Goal: Information Seeking & Learning: Learn about a topic

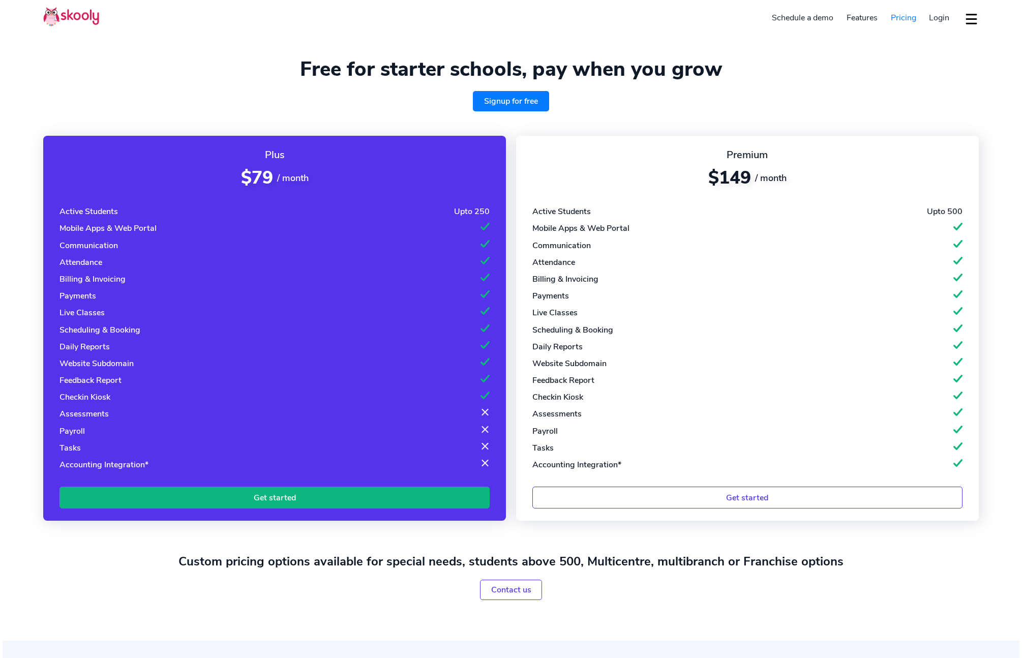
select select "en"
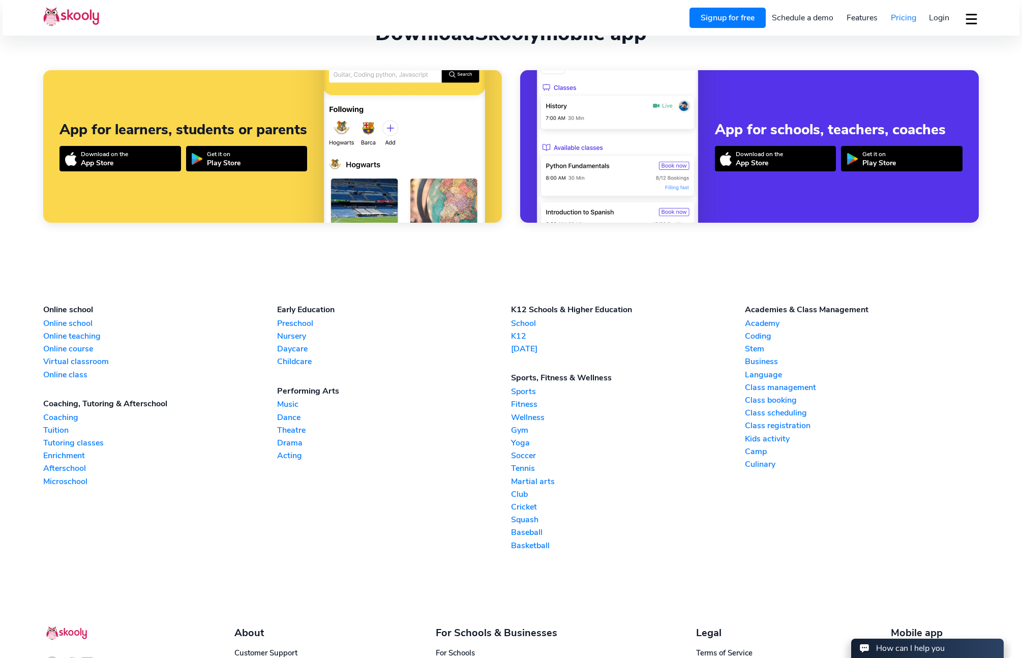
scroll to position [972, 0]
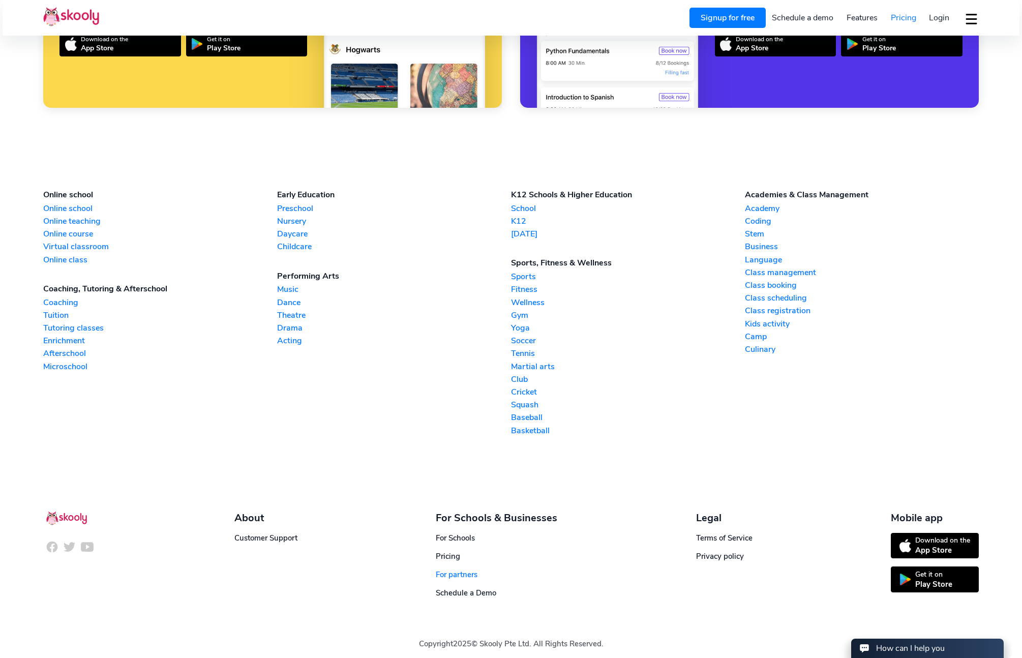
click at [464, 570] on link "For partners" at bounding box center [457, 575] width 42 height 10
click at [525, 387] on link "Cricket" at bounding box center [628, 392] width 234 height 11
click at [537, 298] on link "Wellness" at bounding box center [628, 302] width 234 height 11
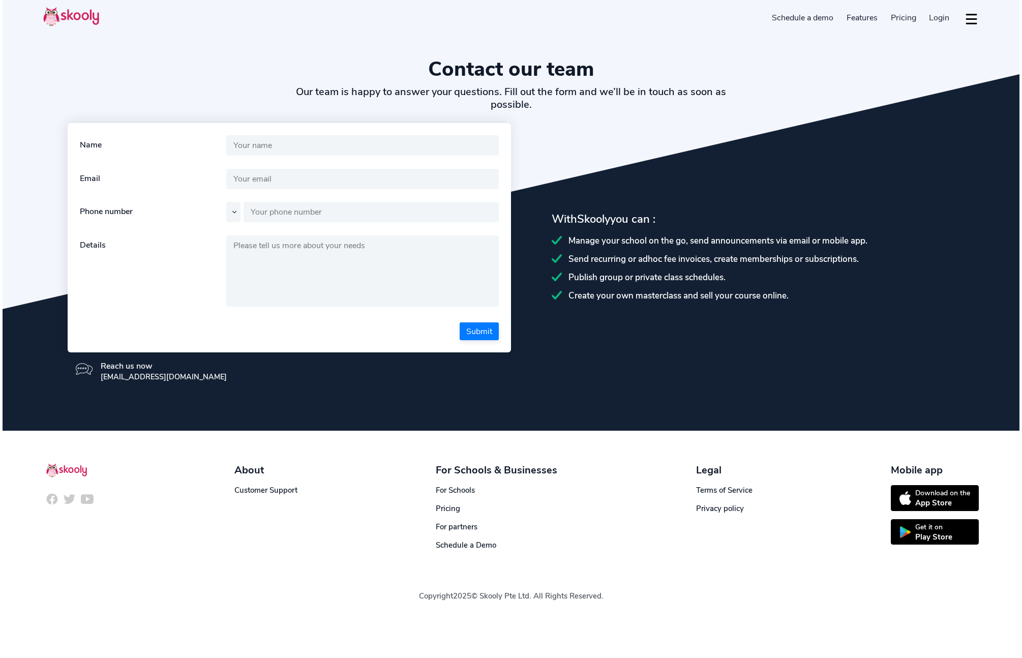
select select "en"
select select "1"
select select "[GEOGRAPHIC_DATA]"
select select "America/New_York"
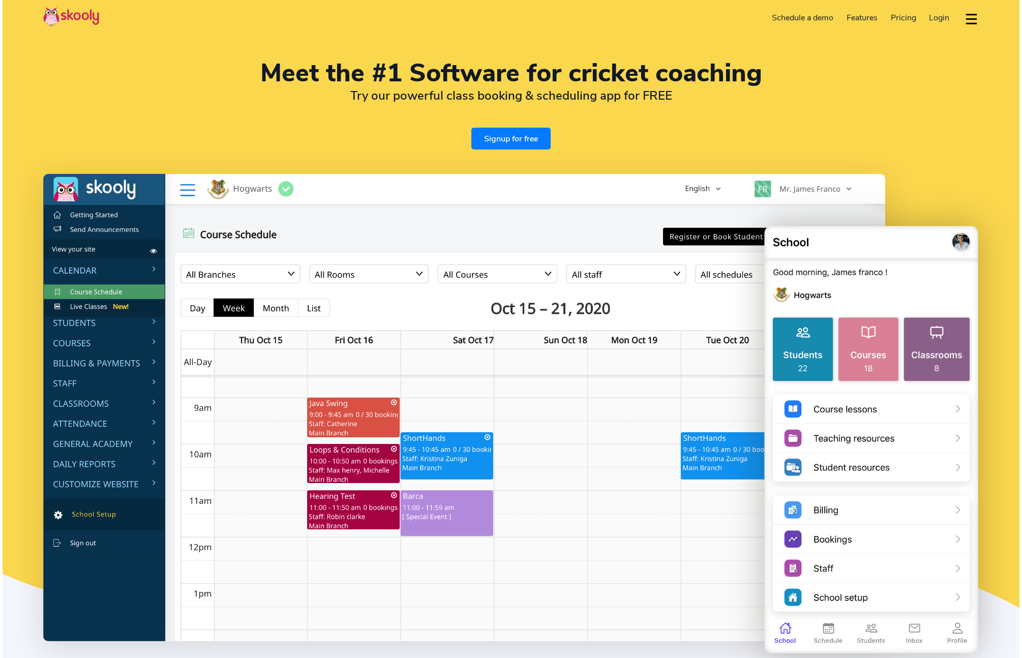
select select "en"
select select "1"
select select "[GEOGRAPHIC_DATA]"
select select "America/New_York"
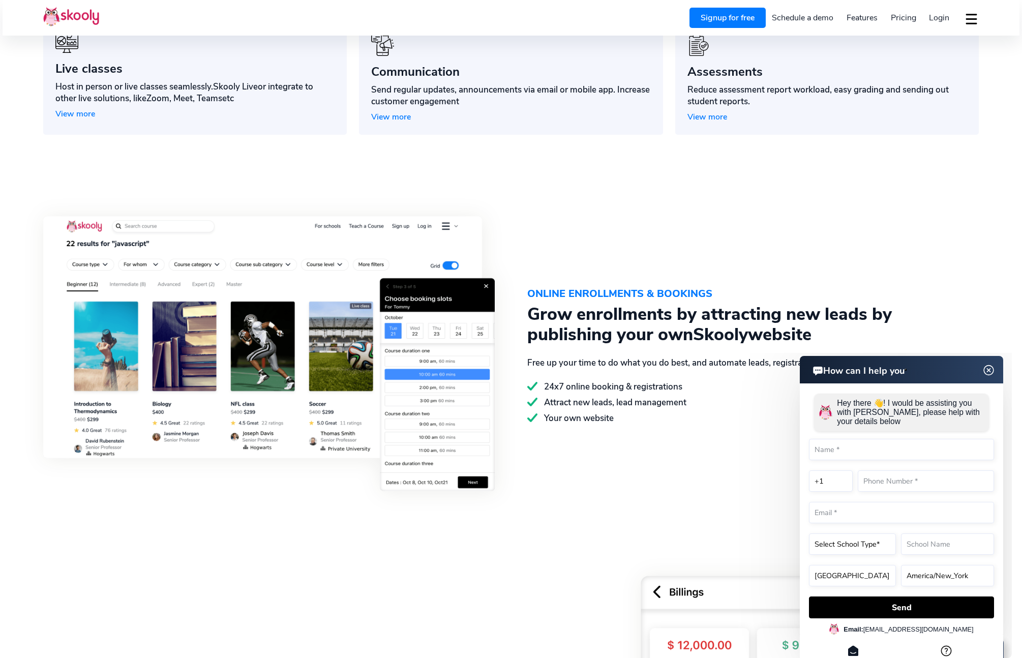
scroll to position [1092, 0]
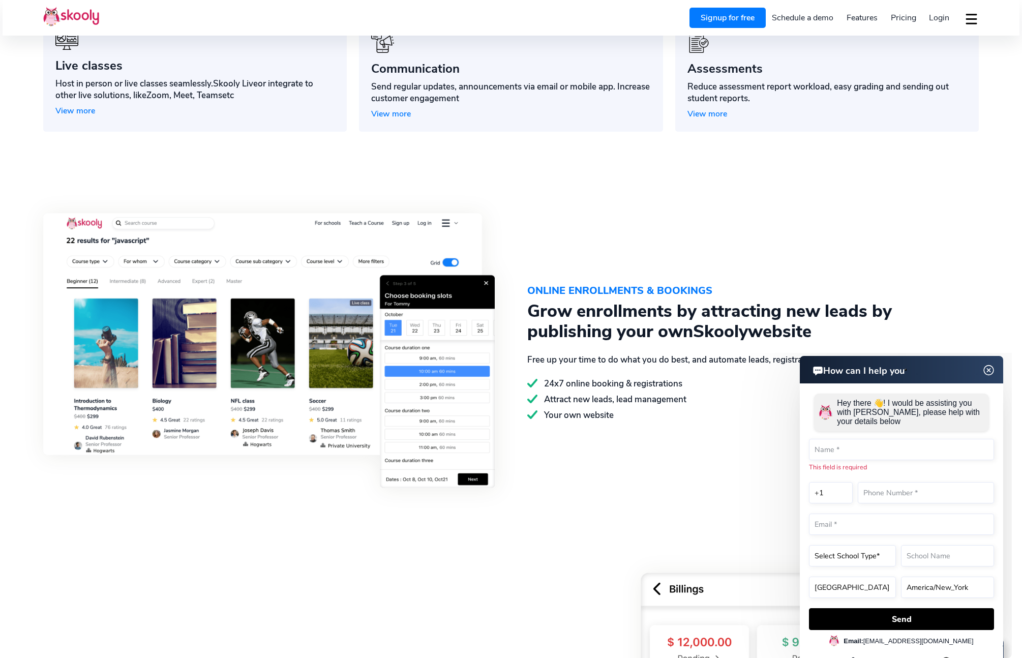
click at [987, 369] on img at bounding box center [989, 370] width 19 height 13
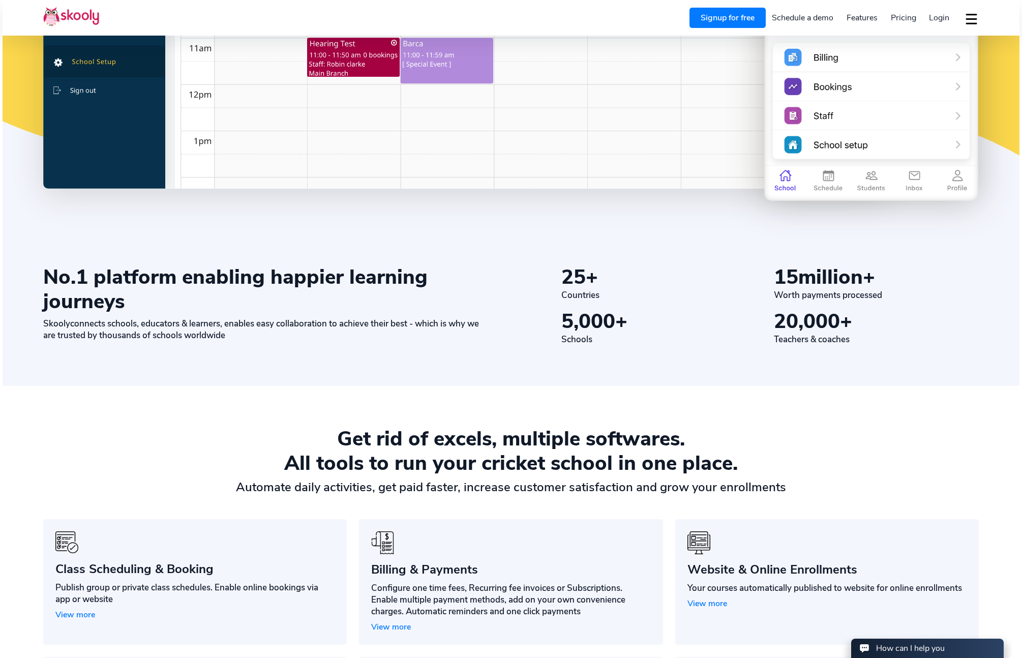
scroll to position [0, 0]
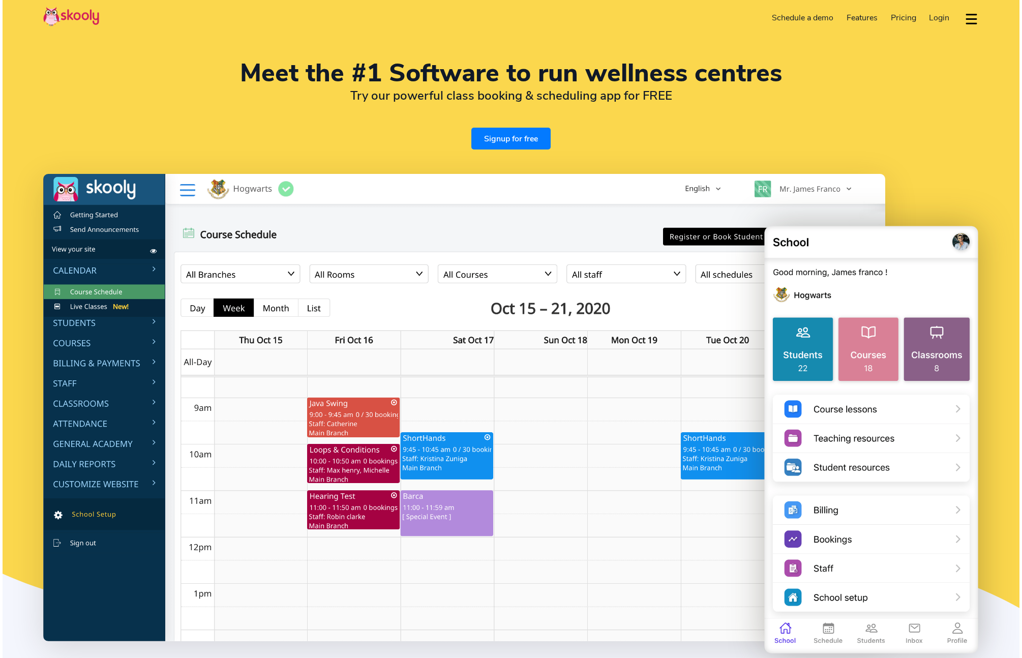
select select "en"
select select "1"
select select "[GEOGRAPHIC_DATA]"
select select "America/New_York"
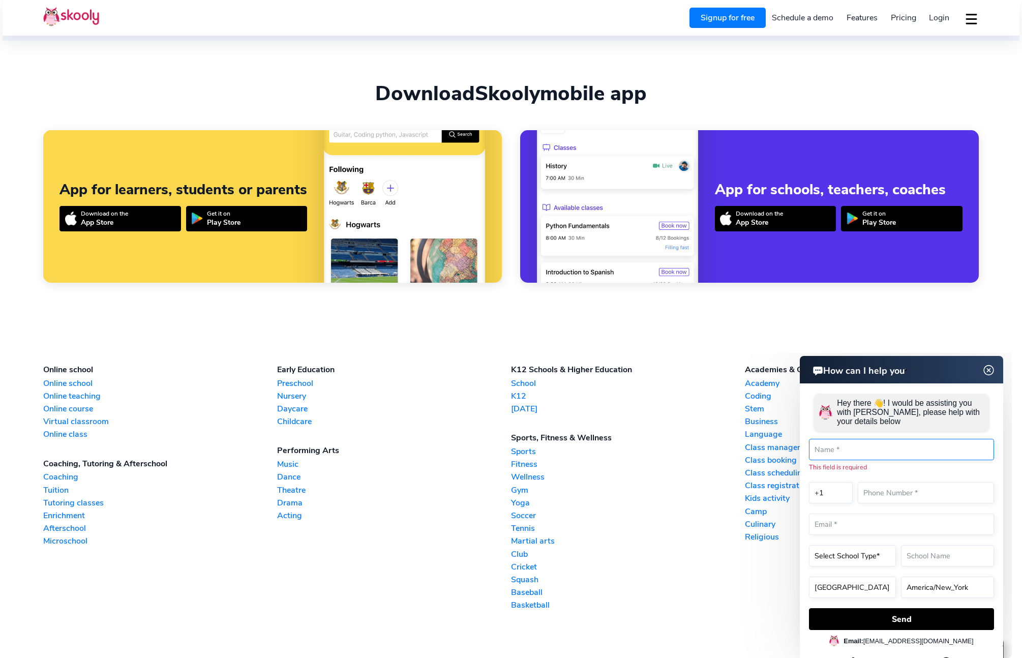
scroll to position [2450, 0]
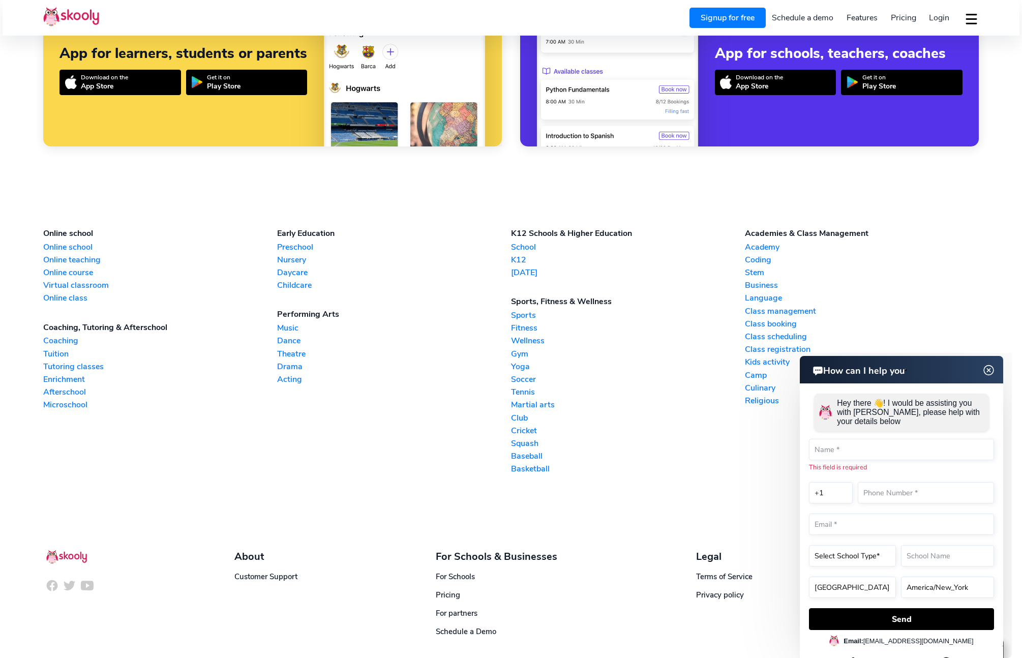
click at [293, 247] on link "Preschool" at bounding box center [394, 247] width 234 height 11
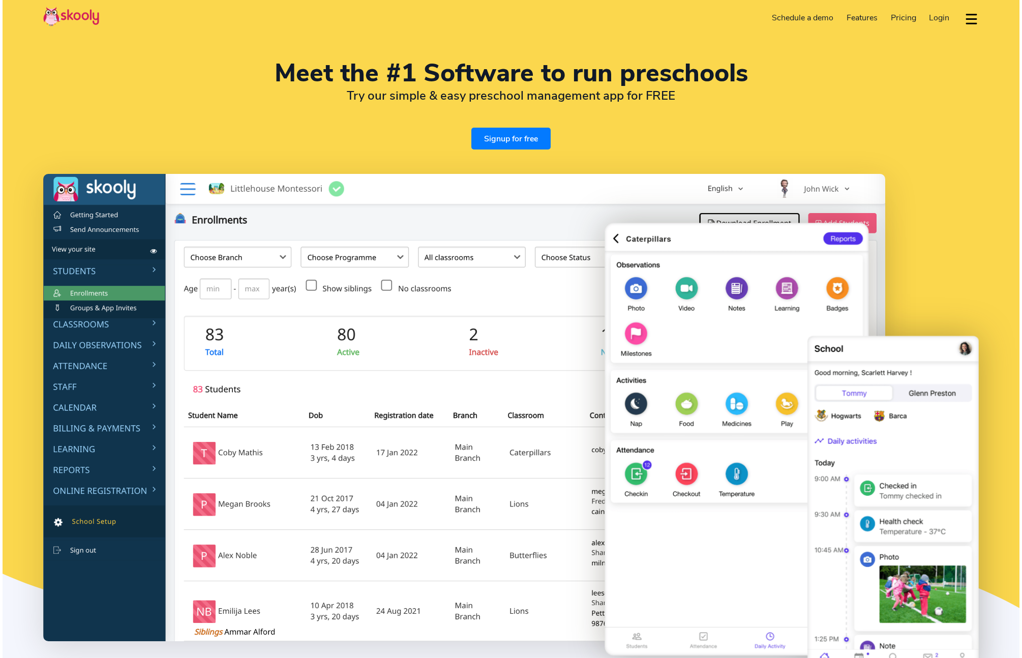
select select "en"
select select "1"
select select "[GEOGRAPHIC_DATA]"
select select "America/New_York"
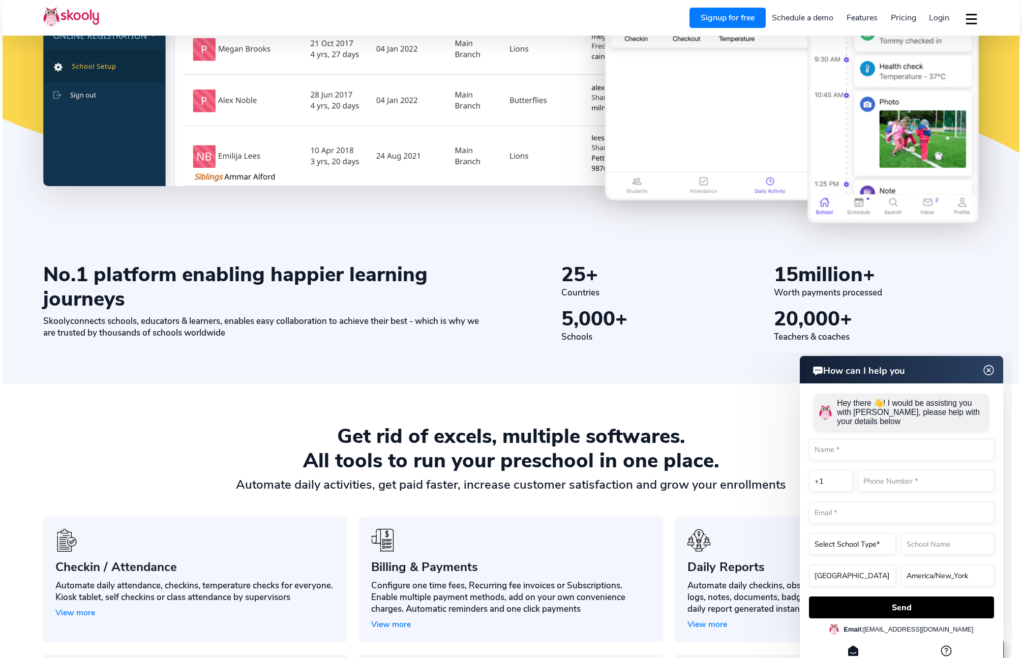
scroll to position [460, 0]
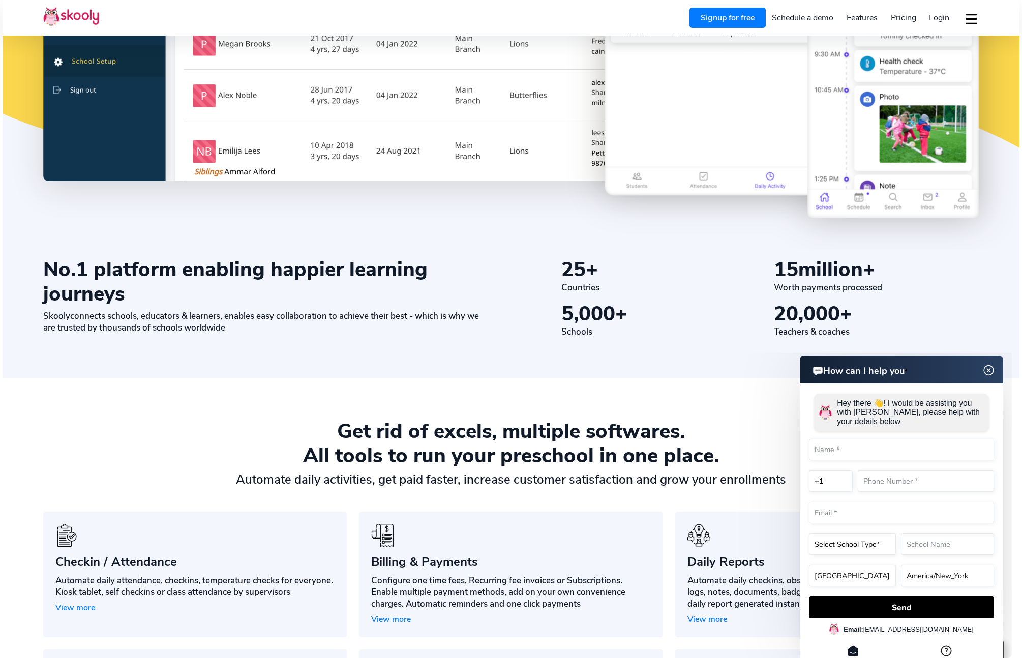
click at [989, 371] on img at bounding box center [989, 370] width 19 height 13
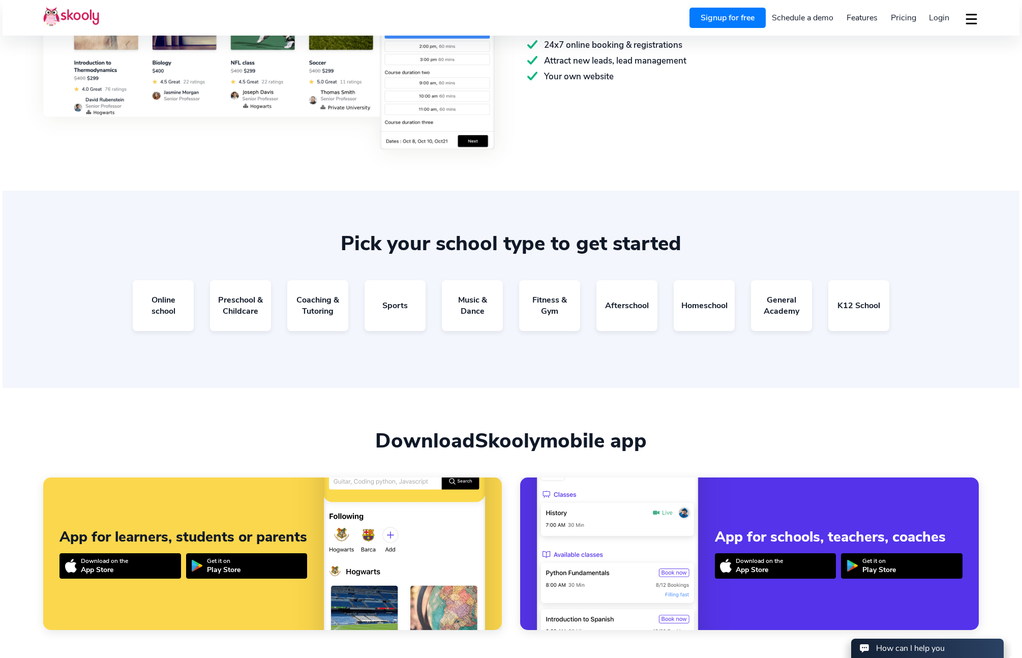
scroll to position [2561, 0]
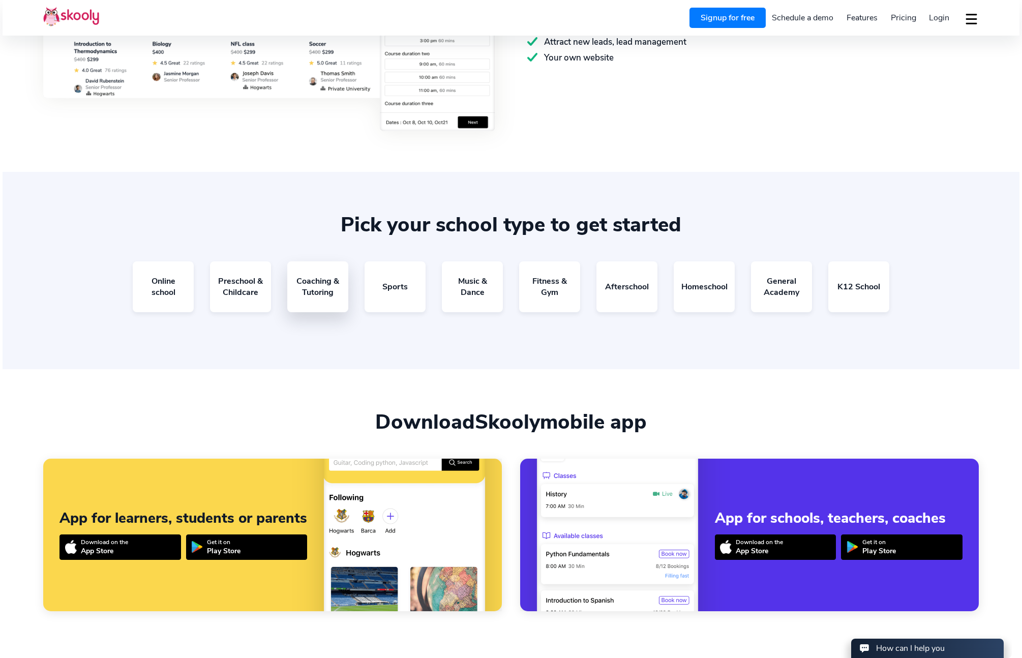
click at [306, 292] on link "Coaching & Tutoring" at bounding box center [317, 286] width 61 height 51
click at [628, 289] on link "Afterschool" at bounding box center [627, 286] width 61 height 51
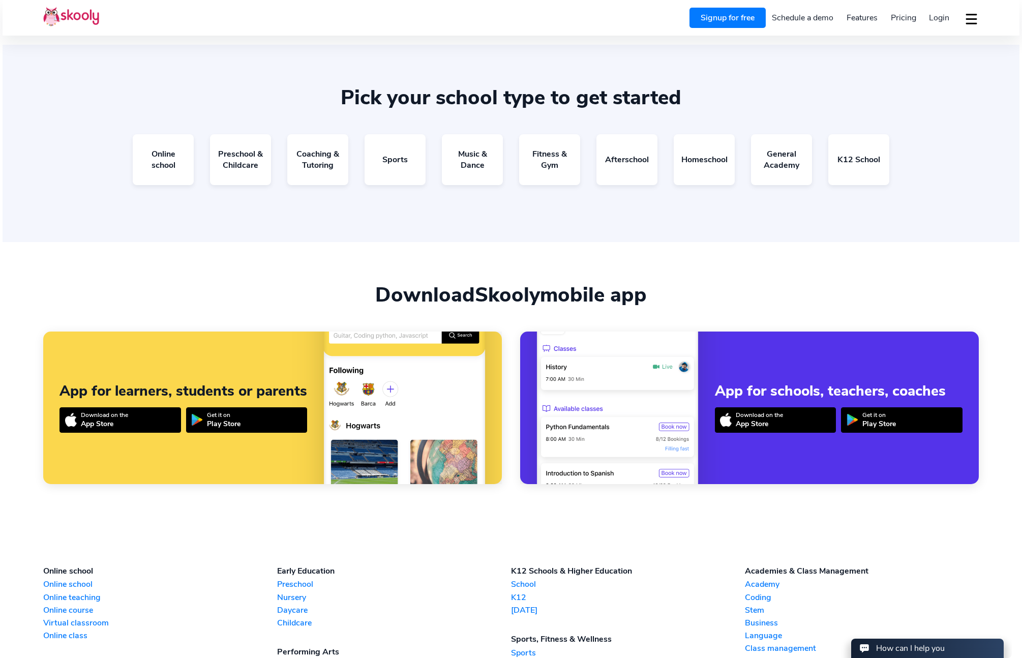
scroll to position [2931, 0]
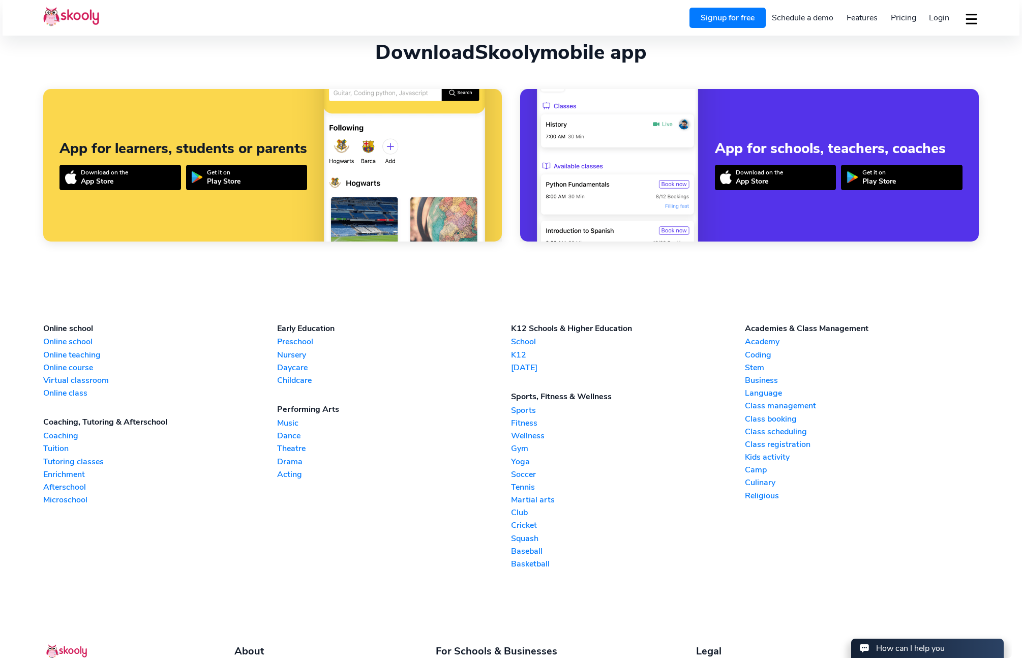
click at [74, 498] on link "Microschool" at bounding box center [160, 499] width 234 height 11
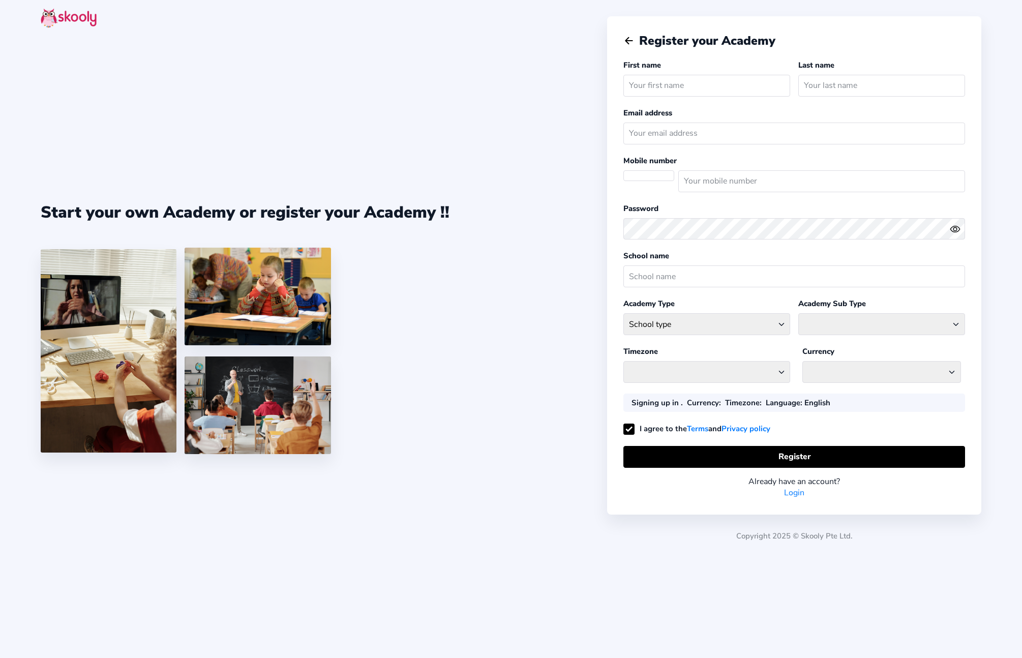
select select "US"
select select "America/New_York"
select select "USD $"
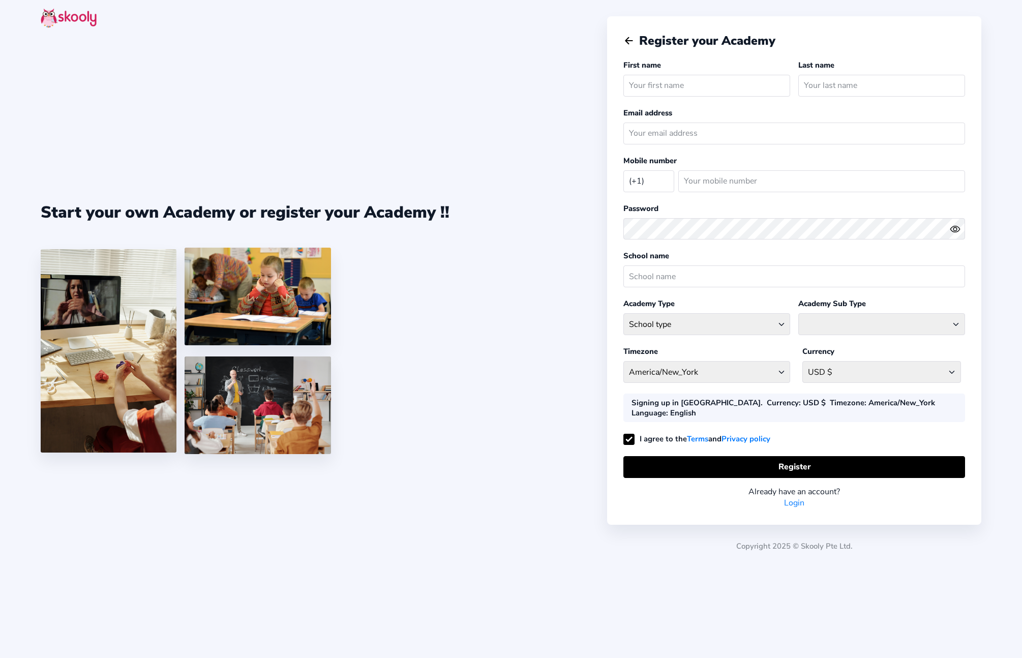
click at [628, 42] on icon "Arrow Back" at bounding box center [629, 40] width 11 height 11
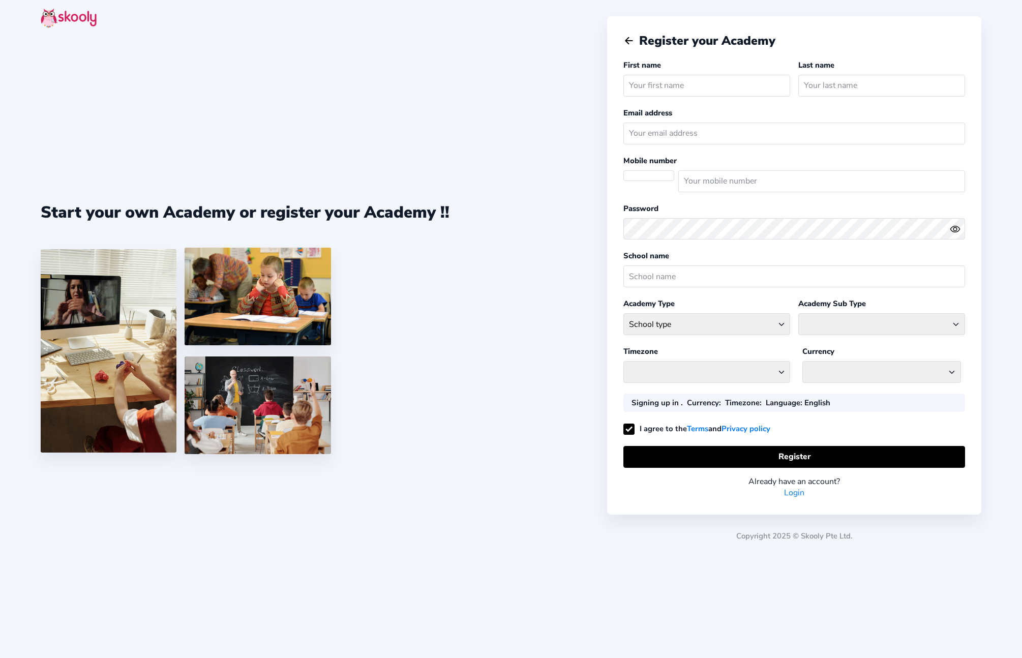
select select
select select "America/New_York"
select select "USD $"
select select "US"
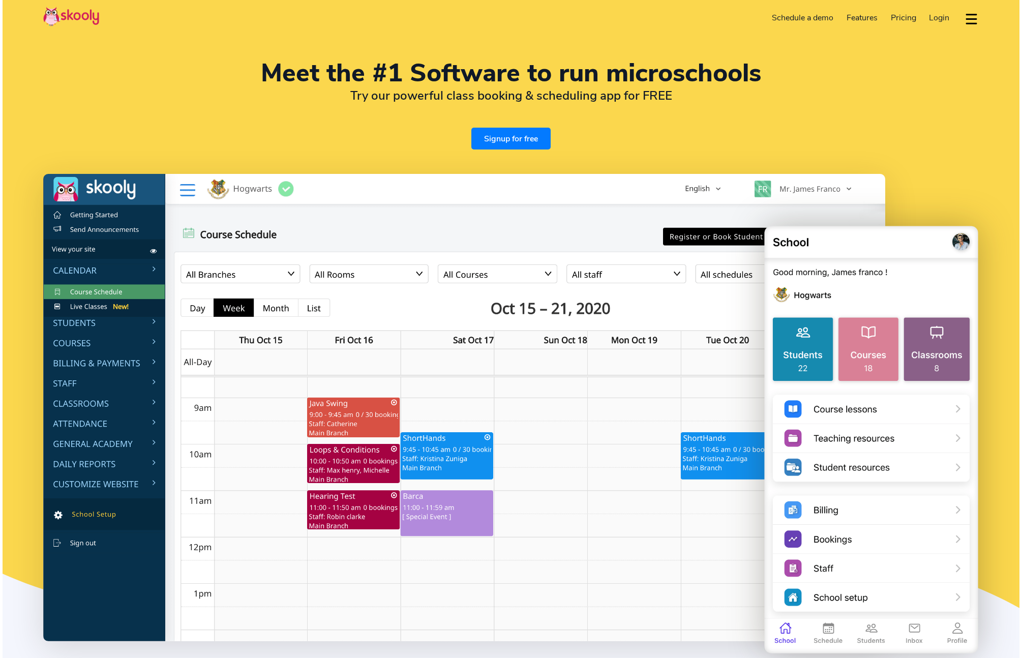
select select "en"
select select "1"
select select "[GEOGRAPHIC_DATA]"
select select "America/New_York"
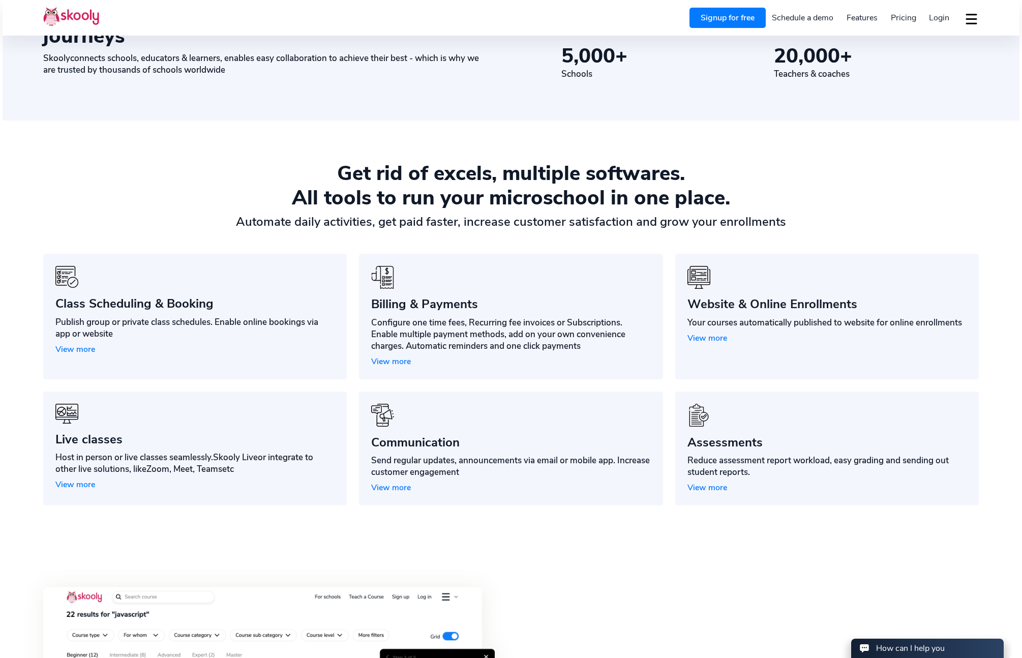
scroll to position [832, 0]
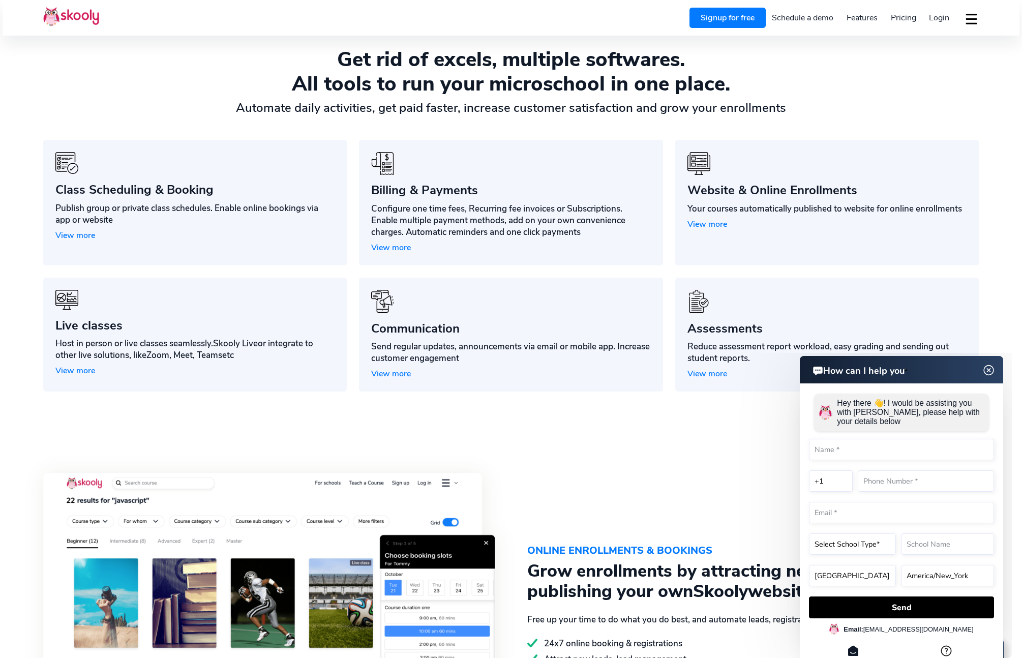
click at [994, 372] on img at bounding box center [989, 370] width 19 height 13
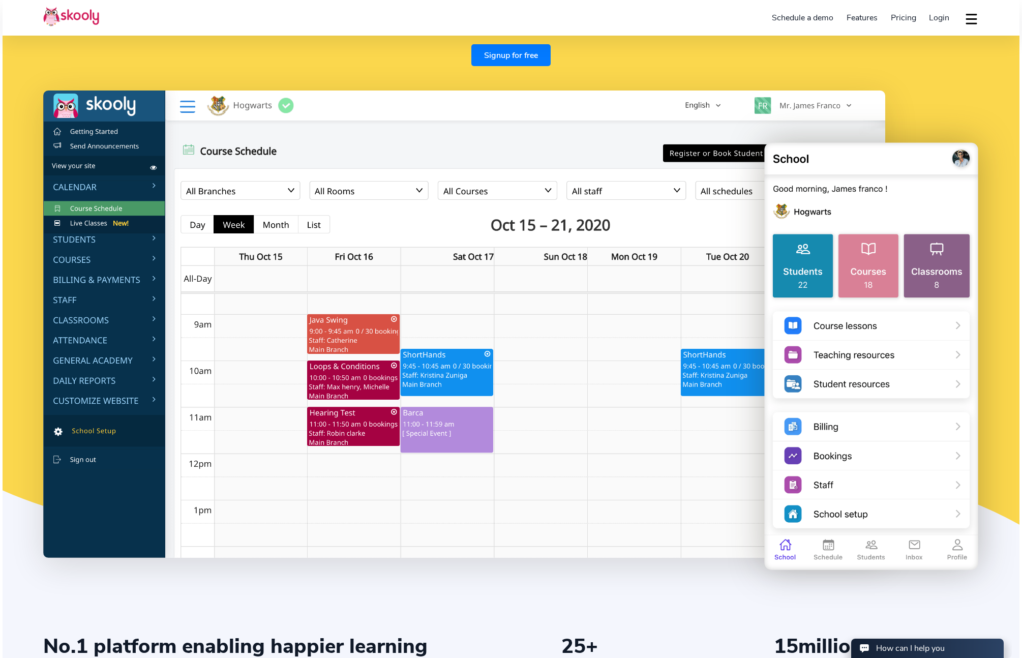
scroll to position [0, 0]
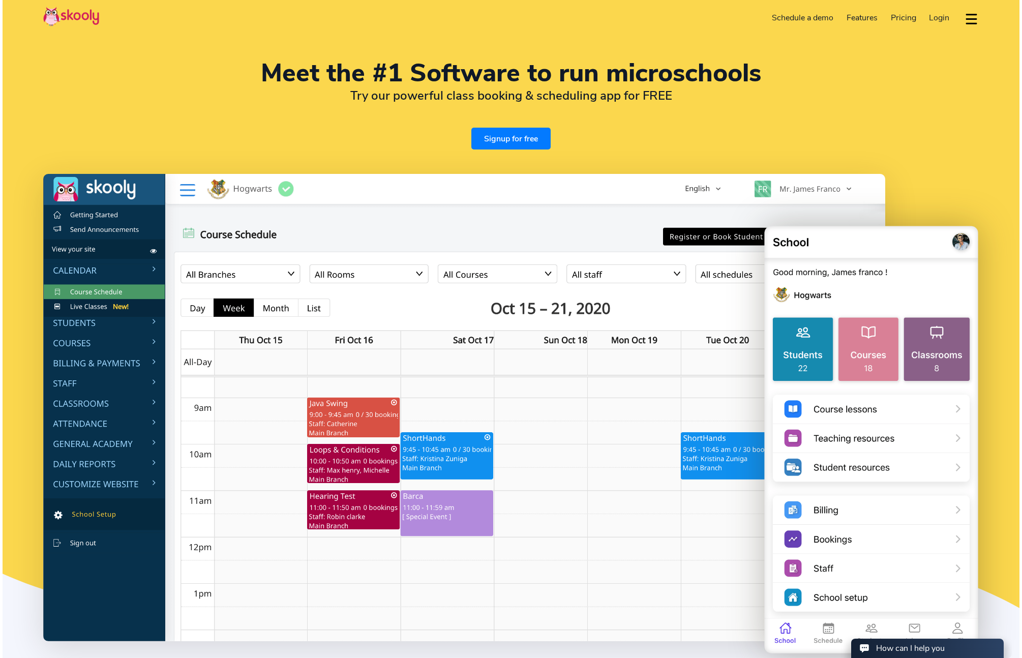
click at [971, 21] on button "dropdown menu" at bounding box center [971, 18] width 15 height 23
click at [75, 15] on img at bounding box center [71, 17] width 56 height 20
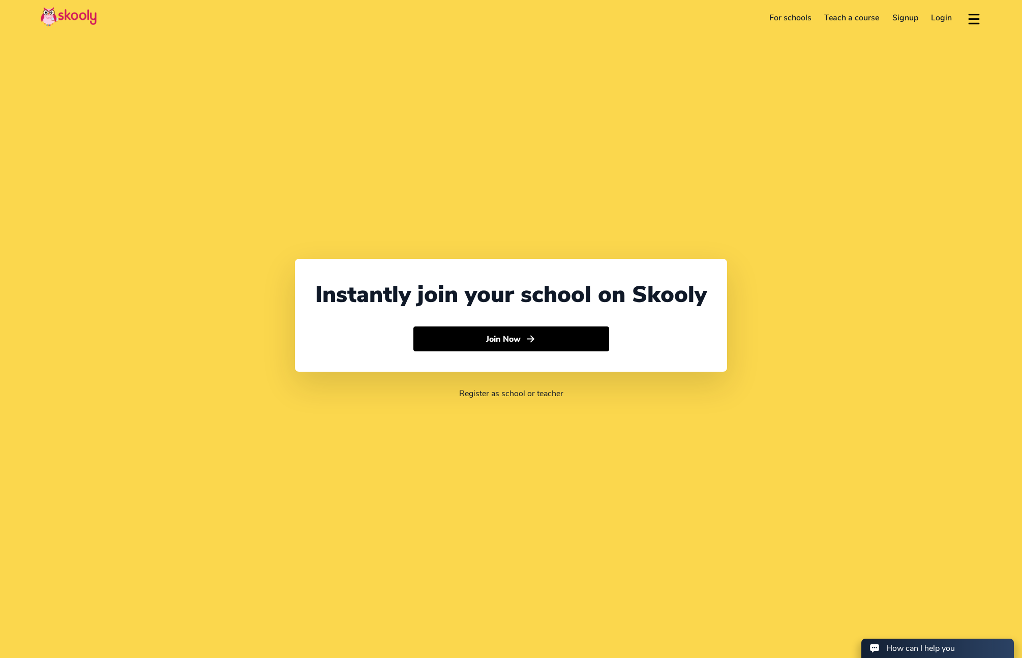
select select "1"
select select "[GEOGRAPHIC_DATA]"
select select "America/New_York"
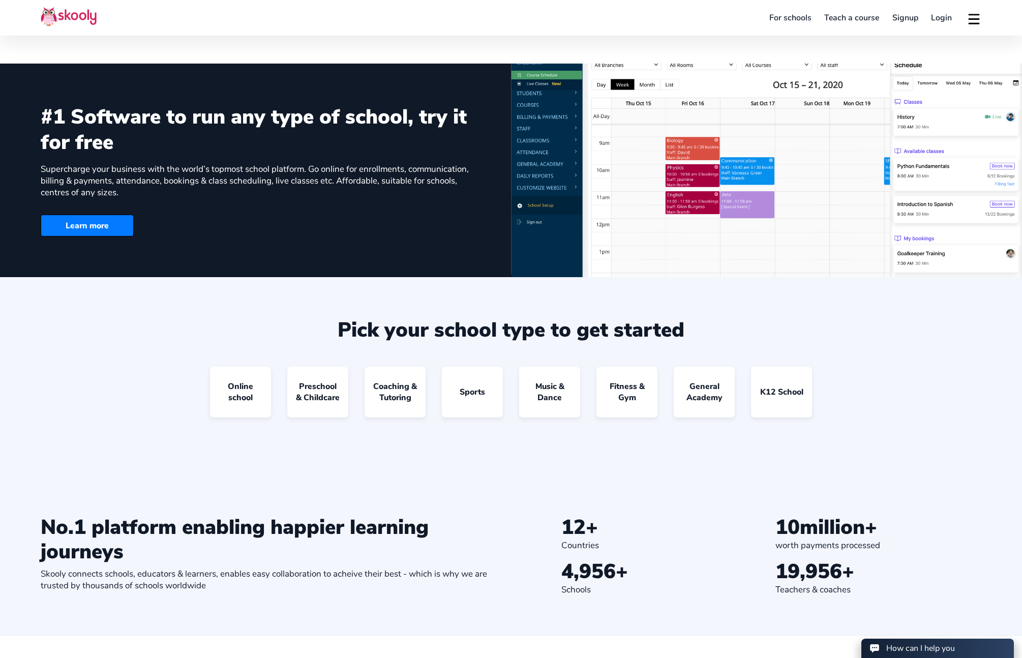
scroll to position [1043, 0]
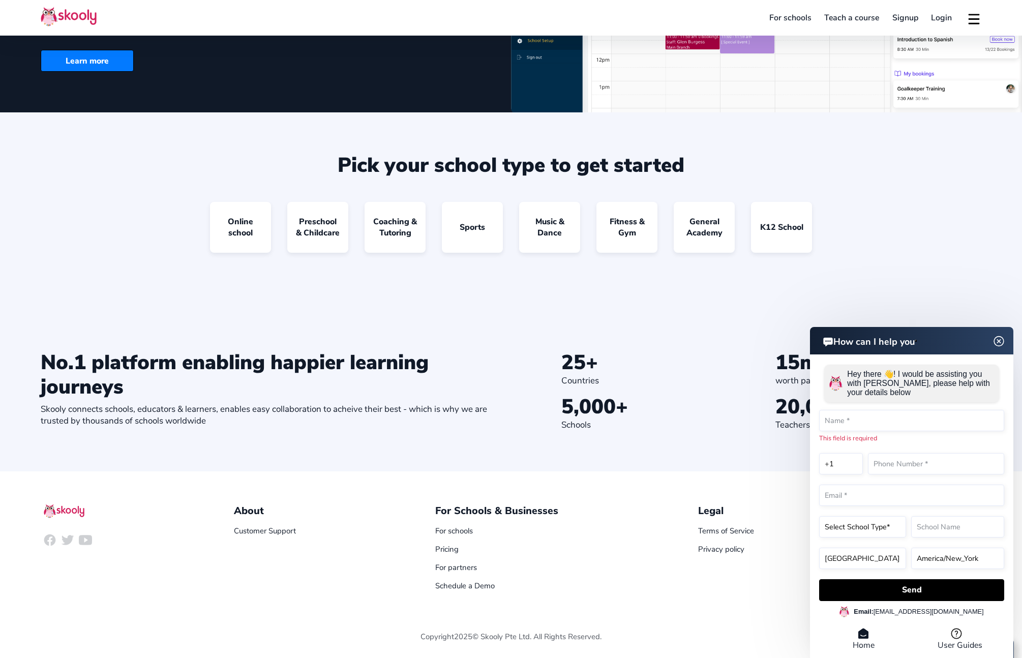
click at [1002, 352] on header "How can I help you" at bounding box center [911, 340] width 203 height 27
click at [996, 340] on img at bounding box center [999, 341] width 19 height 13
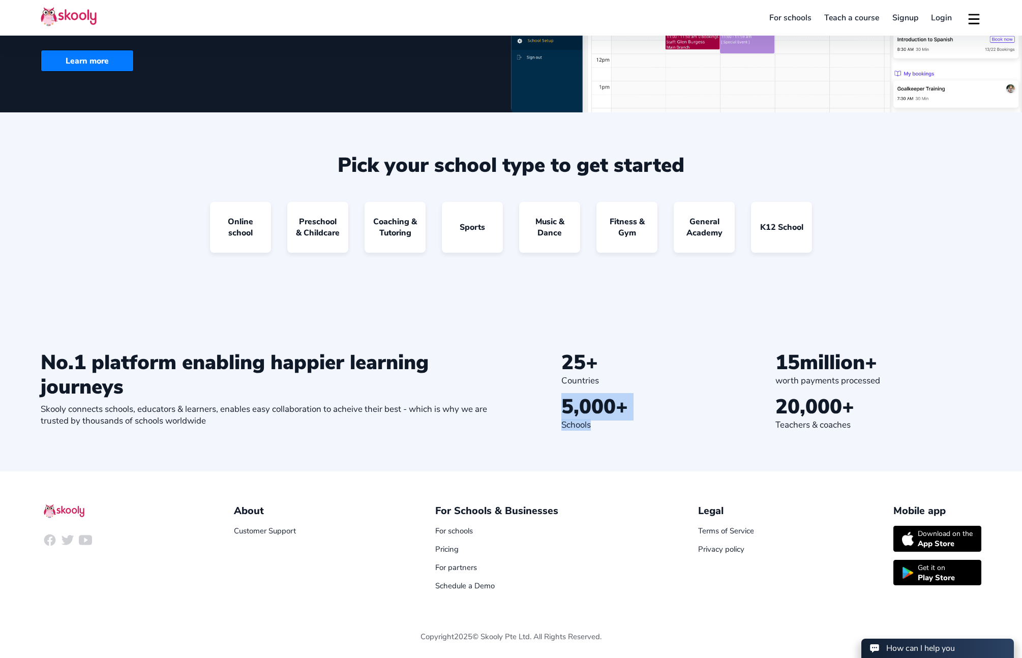
drag, startPoint x: 558, startPoint y: 406, endPoint x: 638, endPoint y: 428, distance: 82.9
click at [638, 428] on div "25 + Countries 15 million+ worth payments processed 5,000 + Schools 20,000 + Te…" at bounding box center [738, 390] width 485 height 80
click at [638, 428] on div "Schools" at bounding box center [665, 425] width 206 height 12
drag, startPoint x: 85, startPoint y: 411, endPoint x: 268, endPoint y: 433, distance: 183.9
click at [268, 433] on section "No.1 platform enabling happier learning journeys Skooly connects schools, educa…" at bounding box center [511, 391] width 1022 height 162
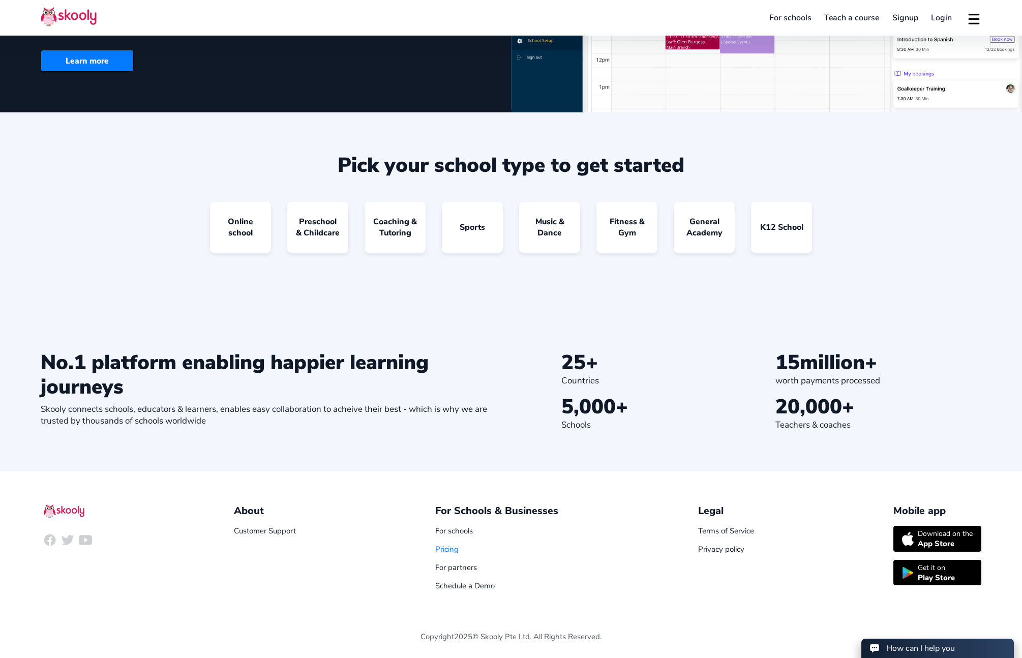
click at [437, 549] on link "Pricing" at bounding box center [446, 549] width 23 height 10
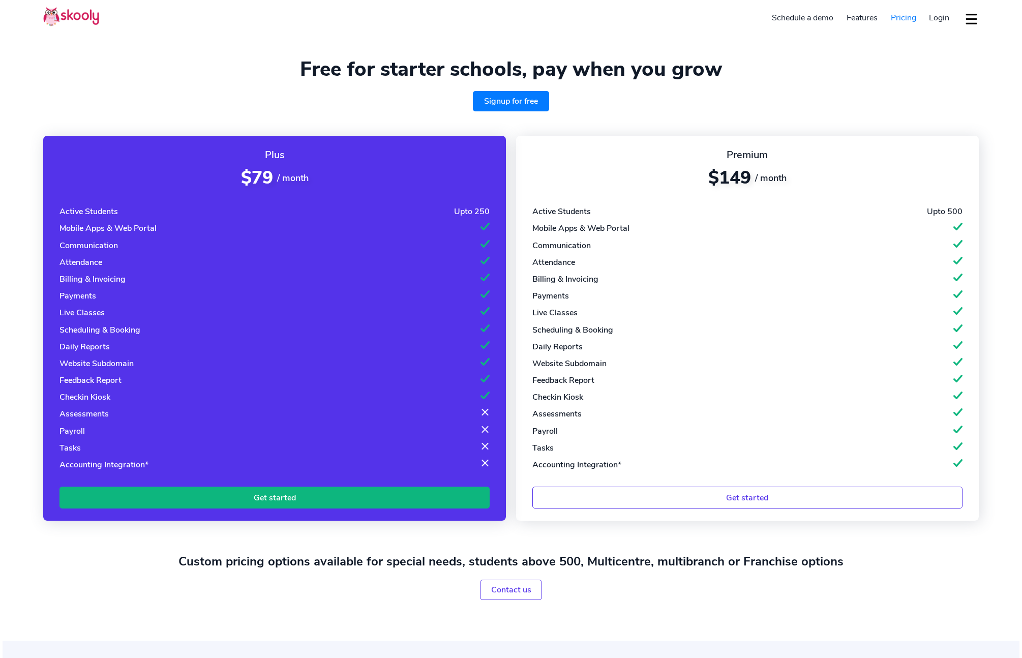
select select "en"
select select "1"
select select "[GEOGRAPHIC_DATA]"
select select "America/New_York"
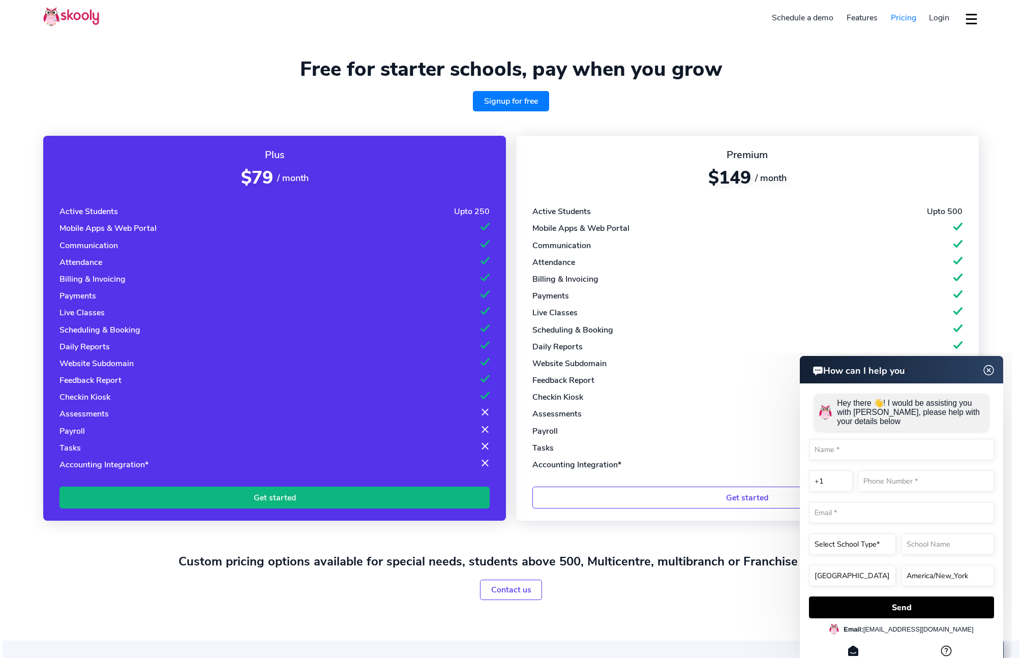
click at [988, 372] on img at bounding box center [989, 370] width 19 height 13
